Goal: Task Accomplishment & Management: Manage account settings

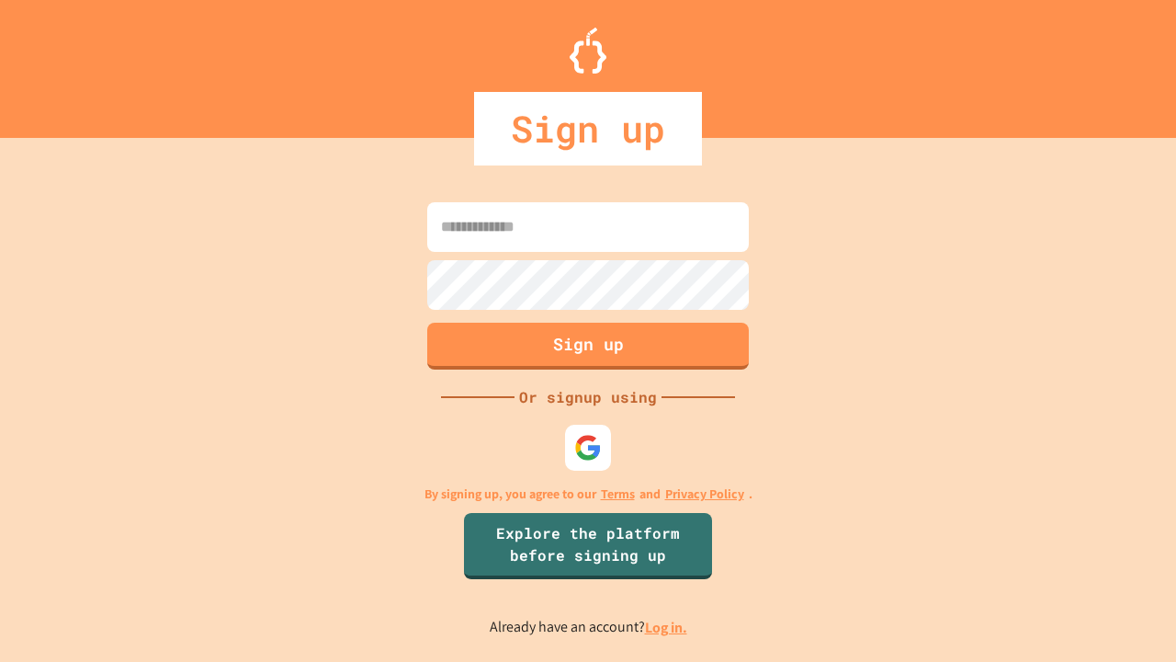
click at [667, 627] on link "Log in." at bounding box center [666, 626] width 42 height 19
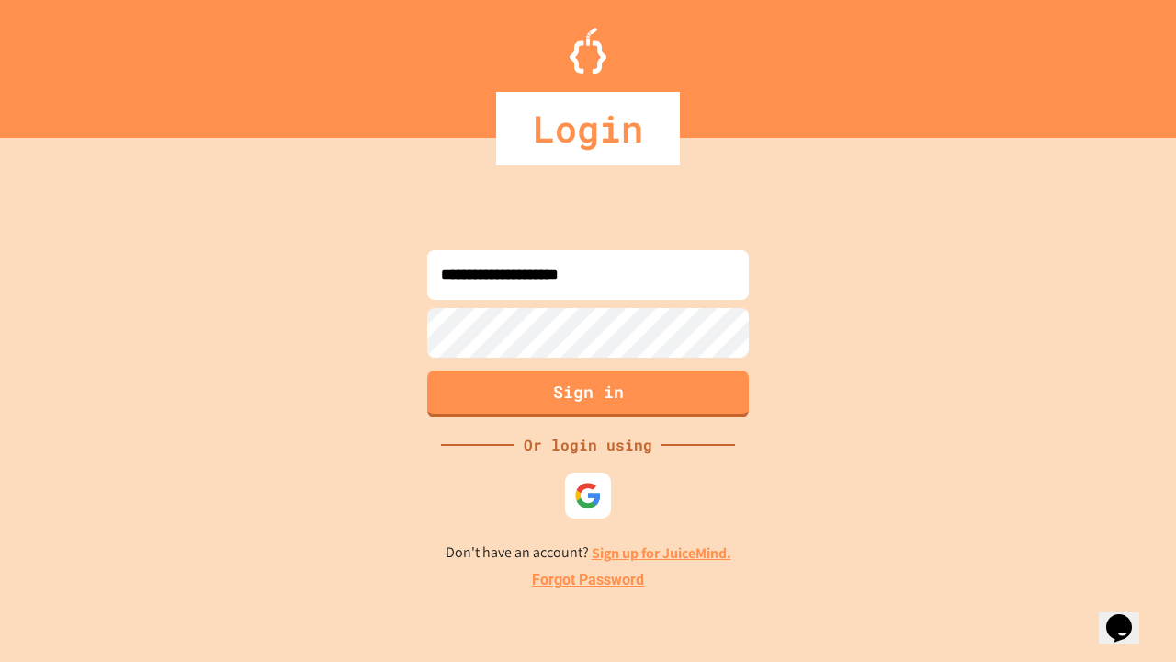
type input "**********"
